Goal: Information Seeking & Learning: Learn about a topic

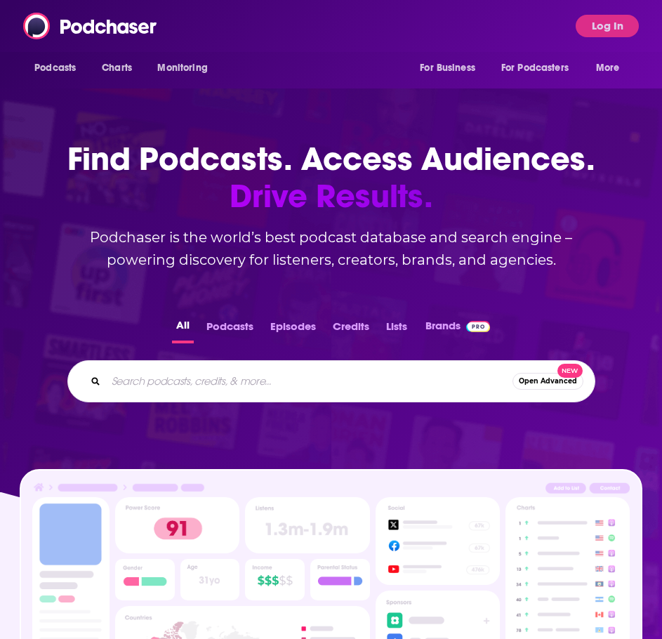
click at [296, 375] on input "Search podcasts, credits, & more..." at bounding box center [309, 381] width 406 height 22
type input "[MEDICAL_DATA], [GEOGRAPHIC_DATA]"
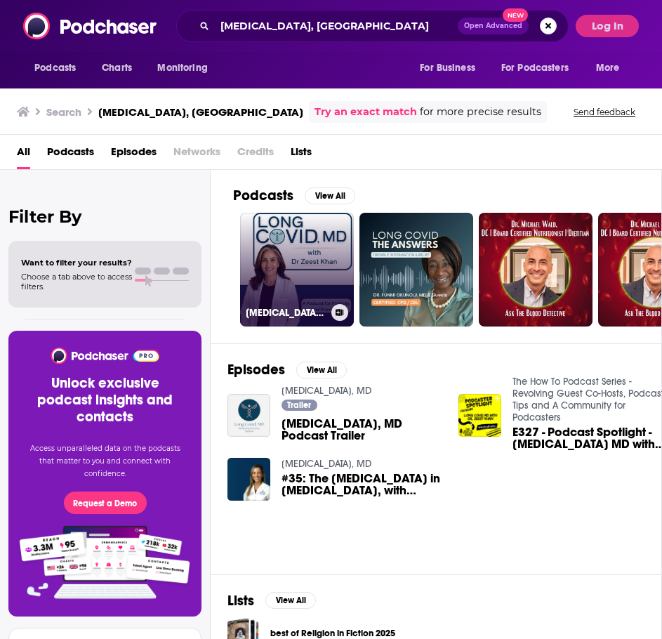
click at [316, 271] on link "[MEDICAL_DATA], MD" at bounding box center [297, 270] width 114 height 114
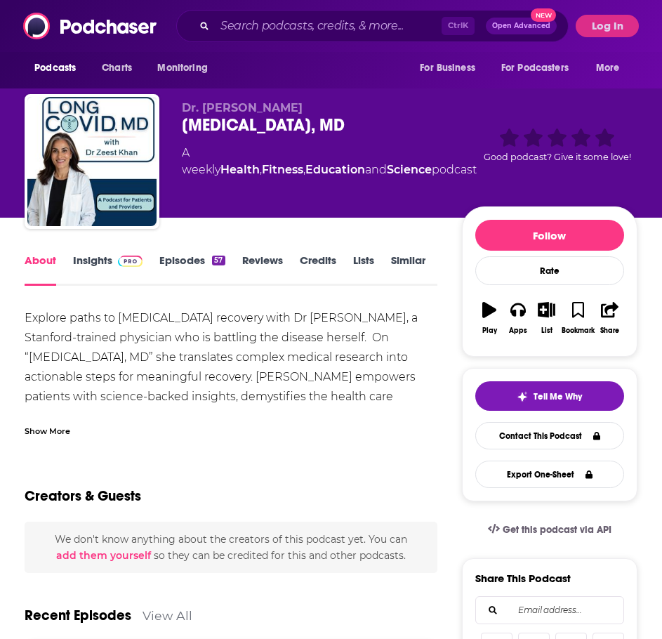
click at [87, 263] on link "Insights" at bounding box center [107, 269] width 69 height 32
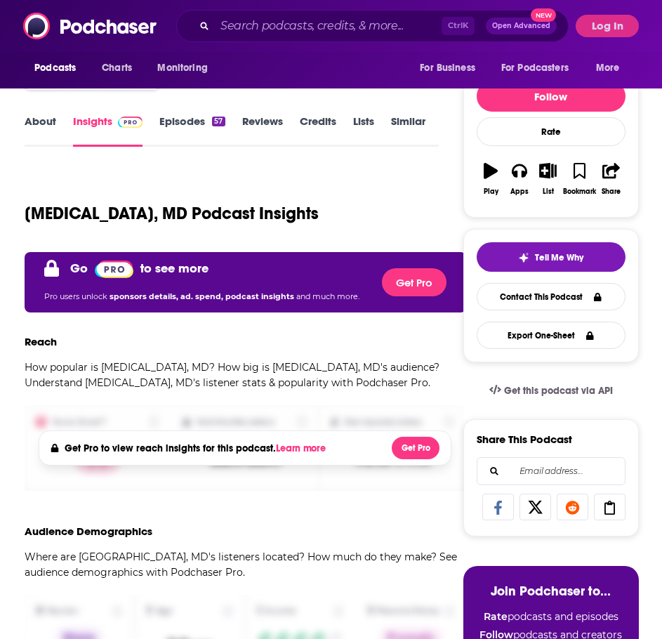
scroll to position [140, 0]
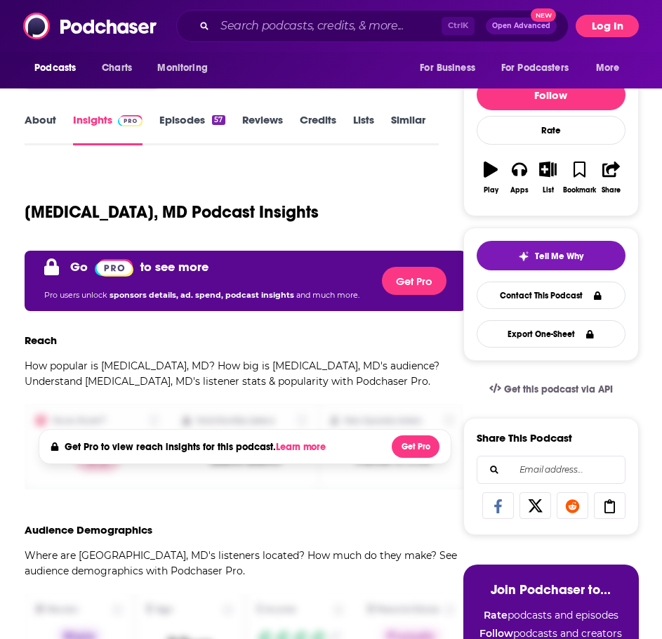
click at [596, 33] on button "Log In" at bounding box center [607, 26] width 63 height 22
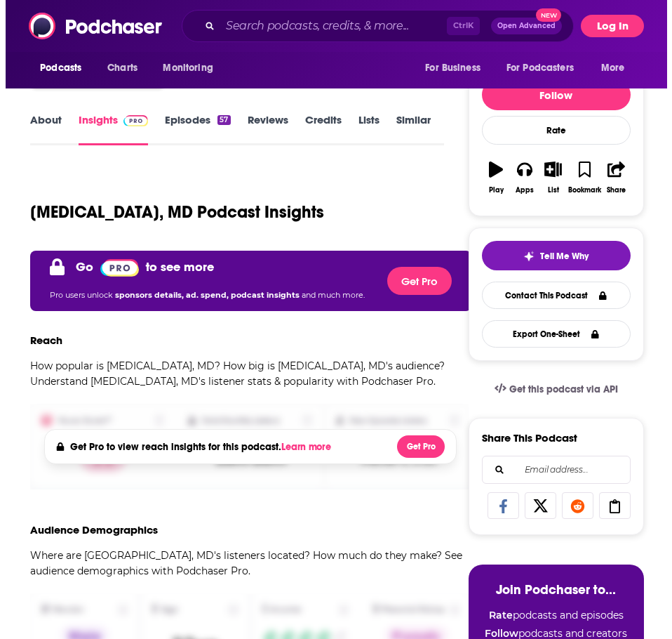
scroll to position [0, 0]
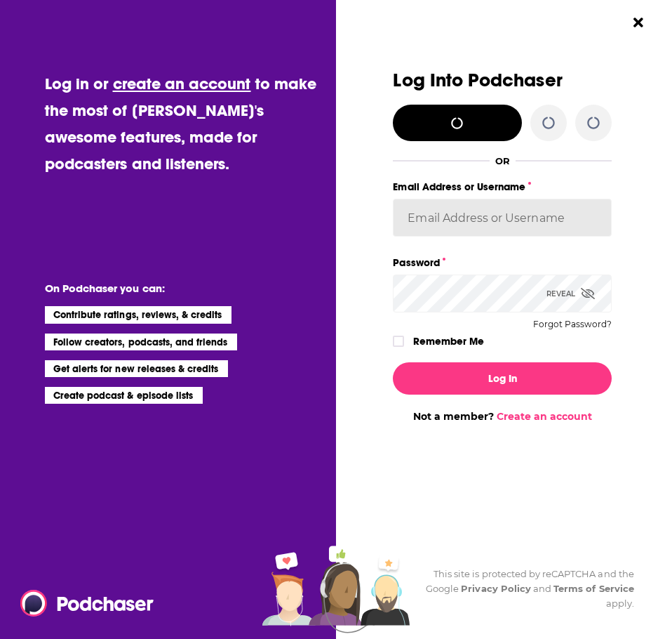
type input "[EMAIL_ADDRESS][DOMAIN_NAME]"
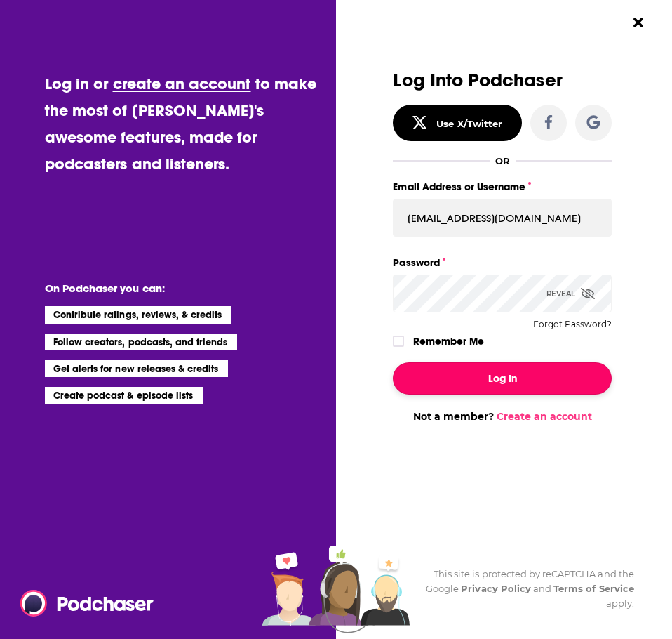
click at [508, 386] on button "Log In" at bounding box center [502, 378] width 218 height 32
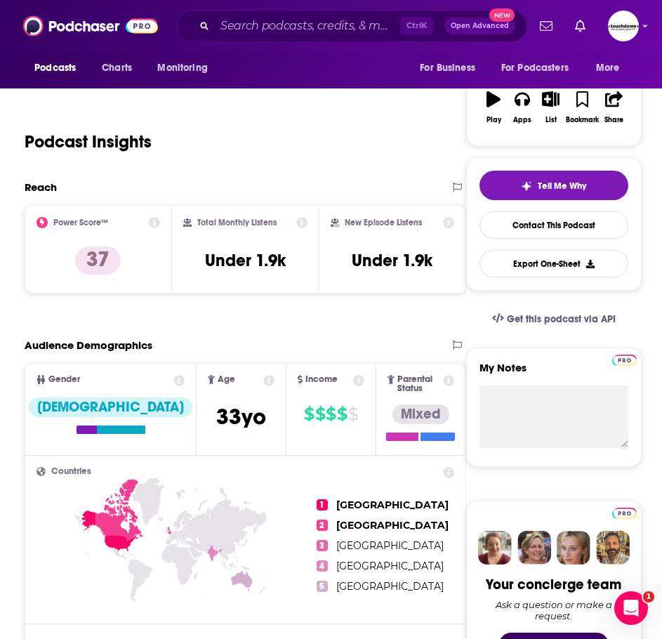
scroll to position [210, 0]
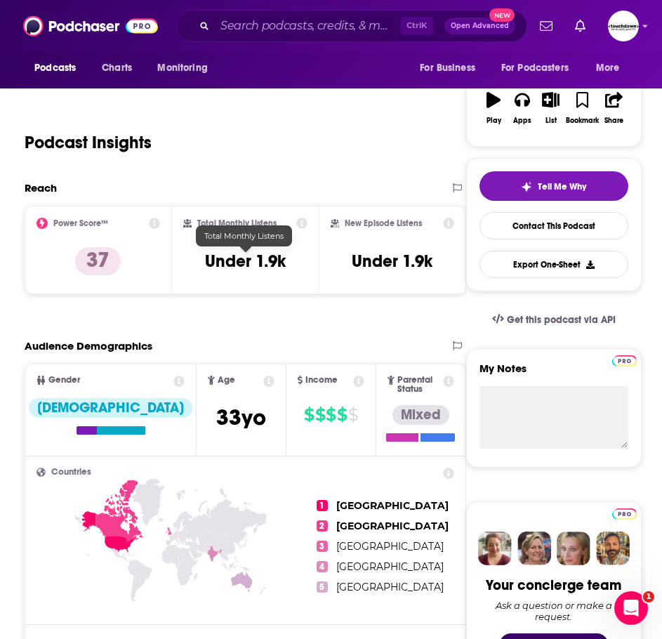
click at [276, 256] on h3 "Under 1.9k" at bounding box center [245, 261] width 81 height 21
